Goal: Task Accomplishment & Management: Manage account settings

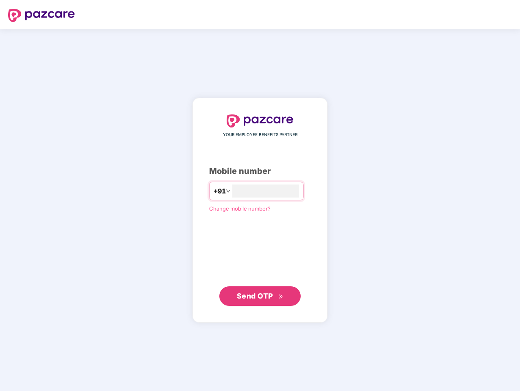
click at [260, 195] on input "number" at bounding box center [265, 190] width 67 height 13
click at [42, 15] on img at bounding box center [41, 15] width 67 height 13
